Goal: Task Accomplishment & Management: Use online tool/utility

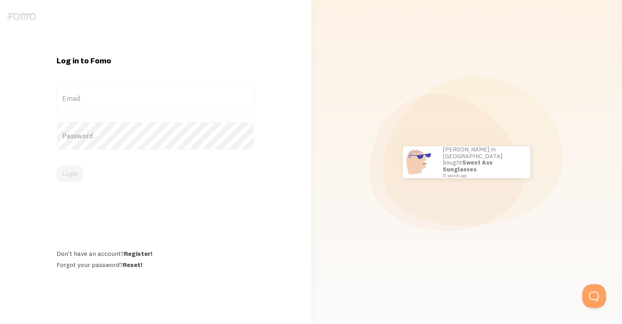
click at [88, 100] on label "Email" at bounding box center [156, 99] width 198 height 28
click at [88, 100] on input "Email" at bounding box center [156, 99] width 198 height 28
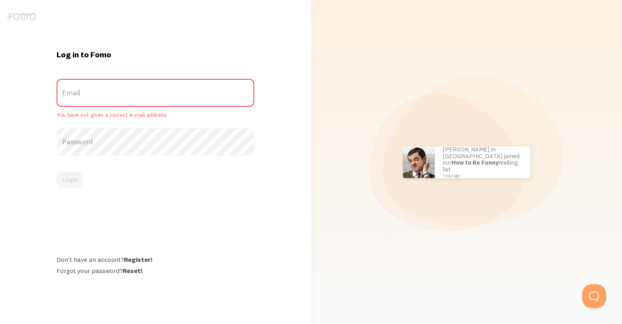
click at [138, 188] on div "Log in to Fomo Email You have not given a correct e-mail address Password Login…" at bounding box center [155, 161] width 207 height 225
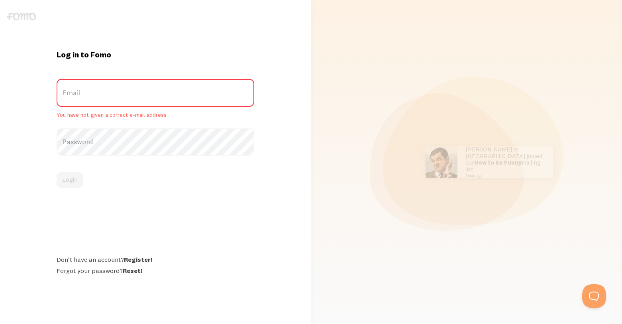
click at [88, 98] on label "Email" at bounding box center [156, 93] width 198 height 28
click at [88, 98] on input "Email" at bounding box center [156, 93] width 198 height 28
type input "w"
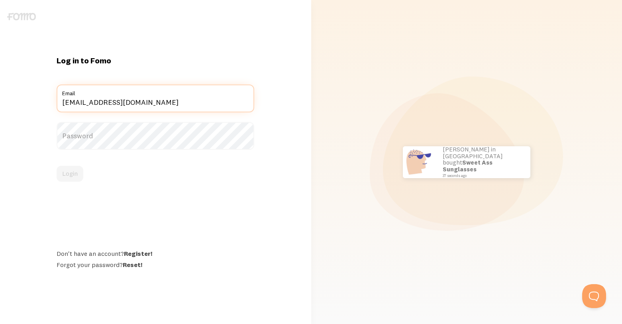
type input "[EMAIL_ADDRESS][DOMAIN_NAME]"
click at [71, 139] on label "Password" at bounding box center [156, 136] width 198 height 28
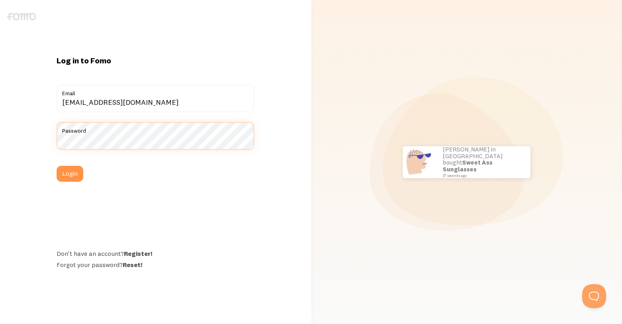
click at [57, 166] on button "Login" at bounding box center [70, 174] width 27 height 16
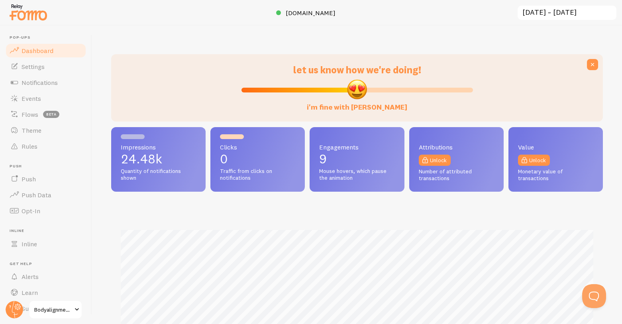
scroll to position [209, 492]
click at [35, 96] on span "Events" at bounding box center [32, 98] width 20 height 8
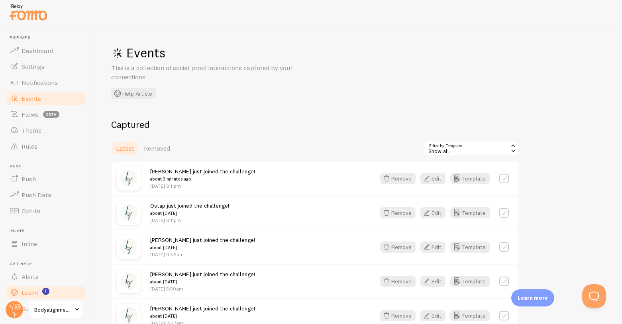
click at [31, 294] on span "Learn" at bounding box center [30, 293] width 16 height 8
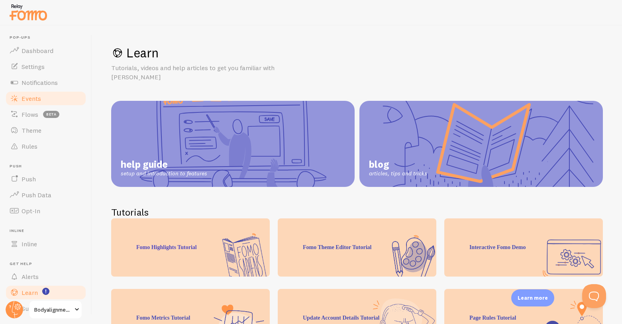
click at [33, 101] on span "Events" at bounding box center [32, 98] width 20 height 8
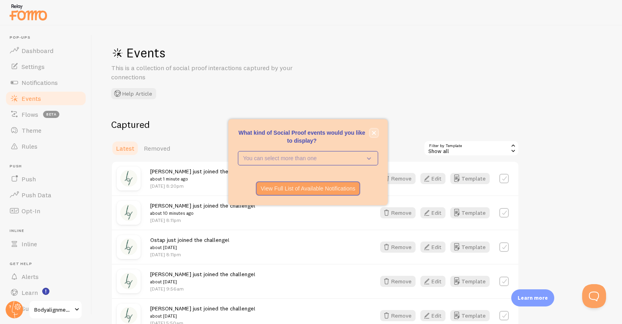
click at [374, 136] on button "close," at bounding box center [374, 133] width 8 height 8
